Goal: Task Accomplishment & Management: Manage account settings

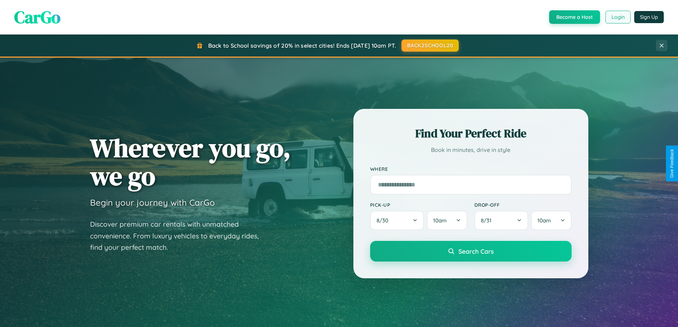
click at [617, 17] on button "Login" at bounding box center [617, 17] width 25 height 13
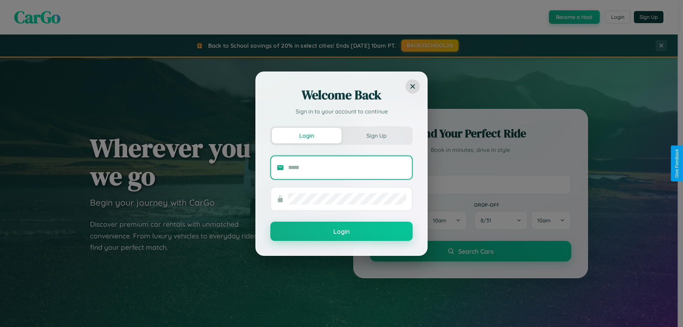
click at [347, 167] on input "text" at bounding box center [347, 167] width 118 height 11
type input "**********"
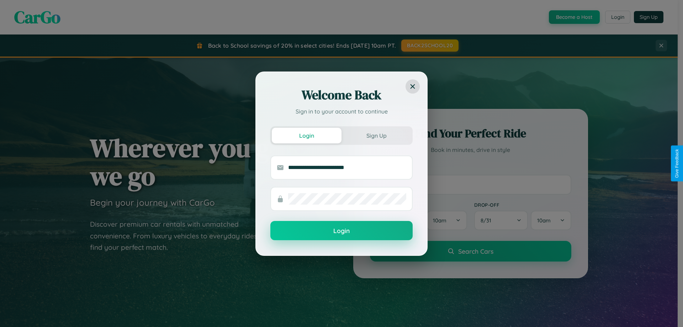
click at [341, 231] on button "Login" at bounding box center [341, 230] width 142 height 19
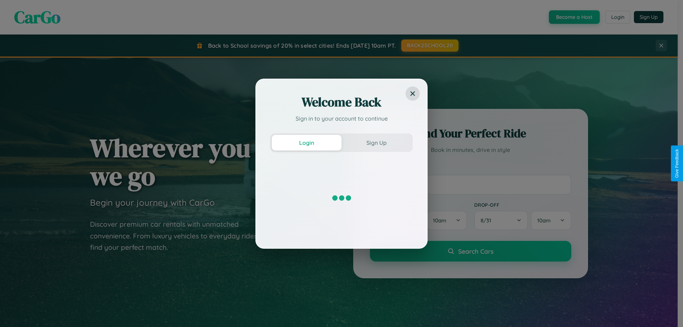
click at [617, 17] on div "Welcome Back Sign in to your account to continue Login Sign Up" at bounding box center [341, 163] width 683 height 327
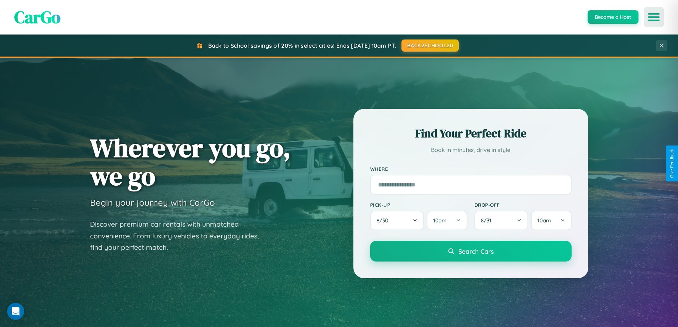
click at [653, 17] on icon "Open menu" at bounding box center [653, 17] width 10 height 6
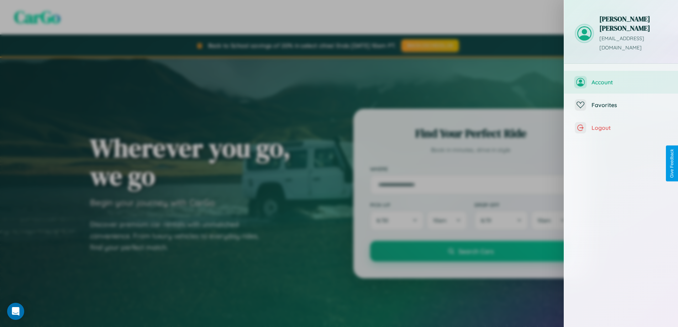
click at [621, 79] on span "Account" at bounding box center [629, 82] width 76 height 7
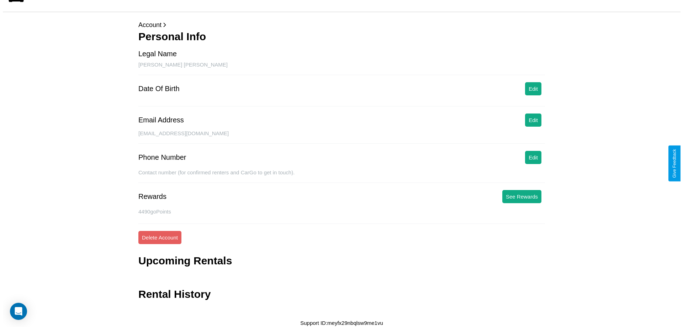
scroll to position [17, 0]
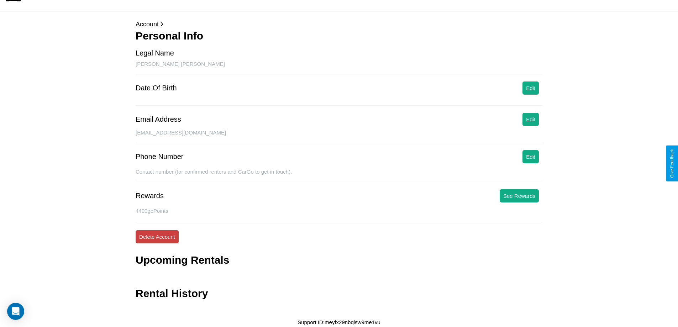
click at [157, 237] on button "Delete Account" at bounding box center [157, 236] width 43 height 13
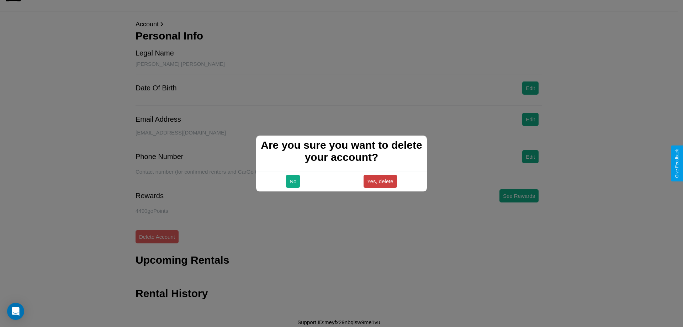
click at [380, 181] on button "Yes, delete" at bounding box center [379, 181] width 33 height 13
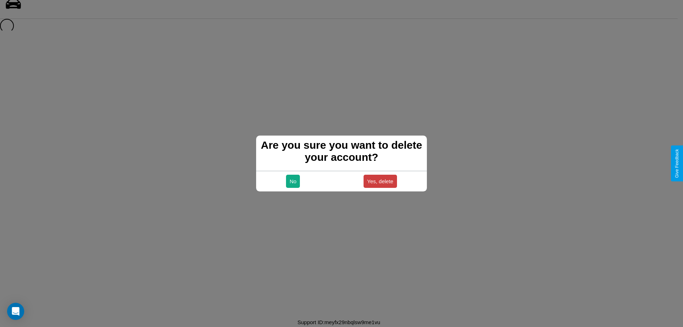
scroll to position [10, 0]
